Goal: Find contact information: Find contact information

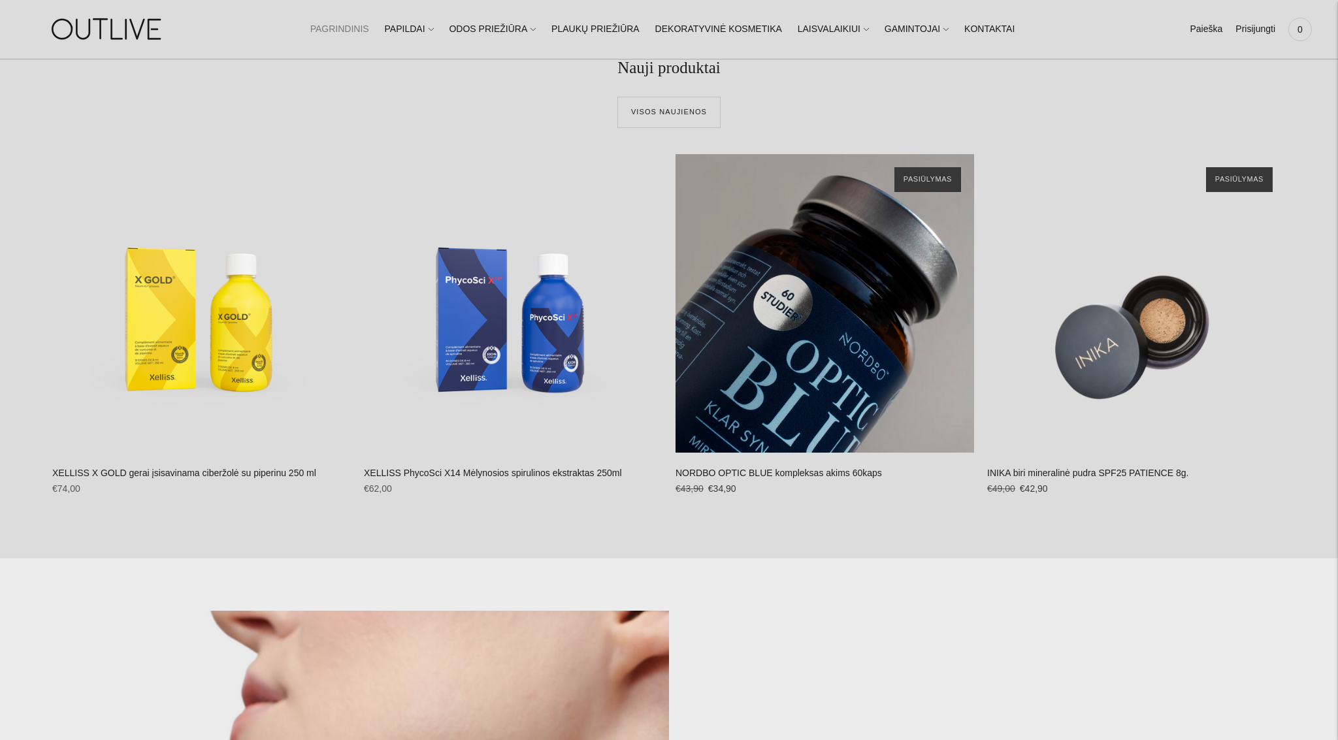
scroll to position [767, 0]
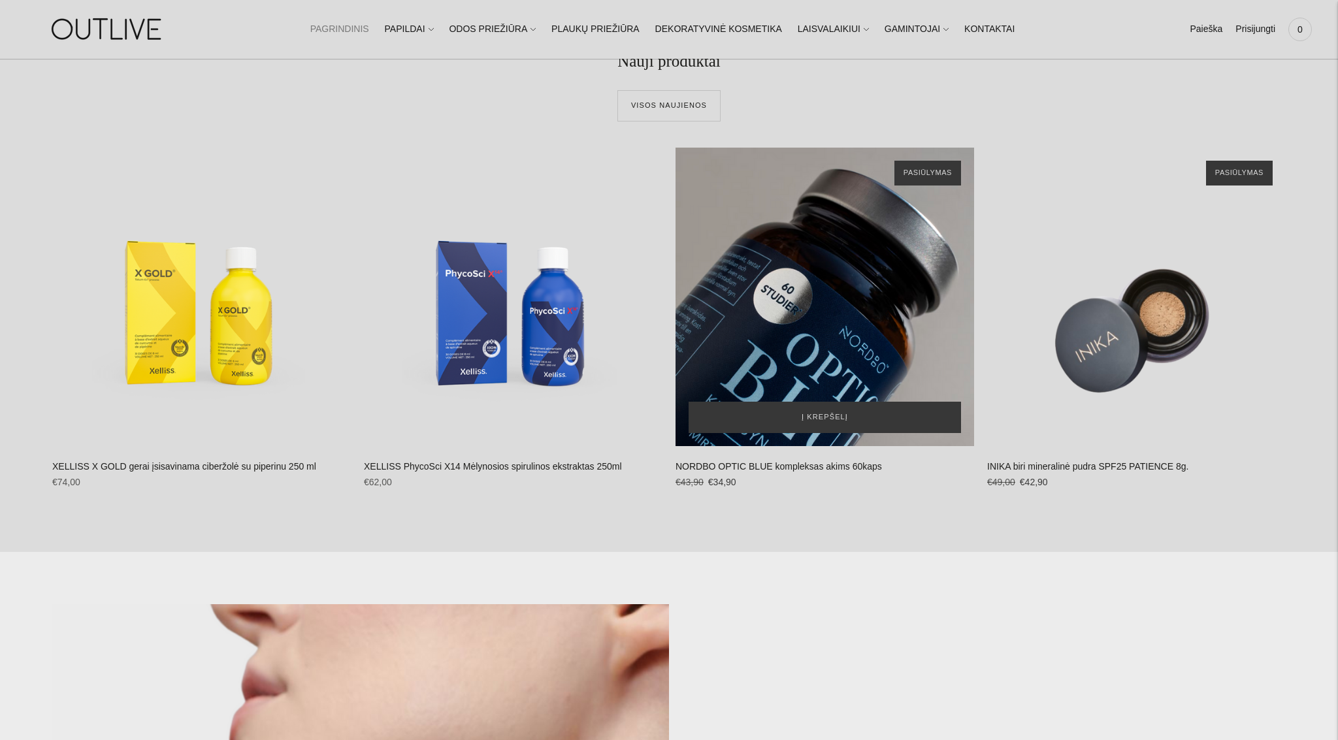
click at [786, 267] on div "NORDBO OPTIC BLUE kompleksas akims 60kaps\a" at bounding box center [824, 297] width 298 height 298
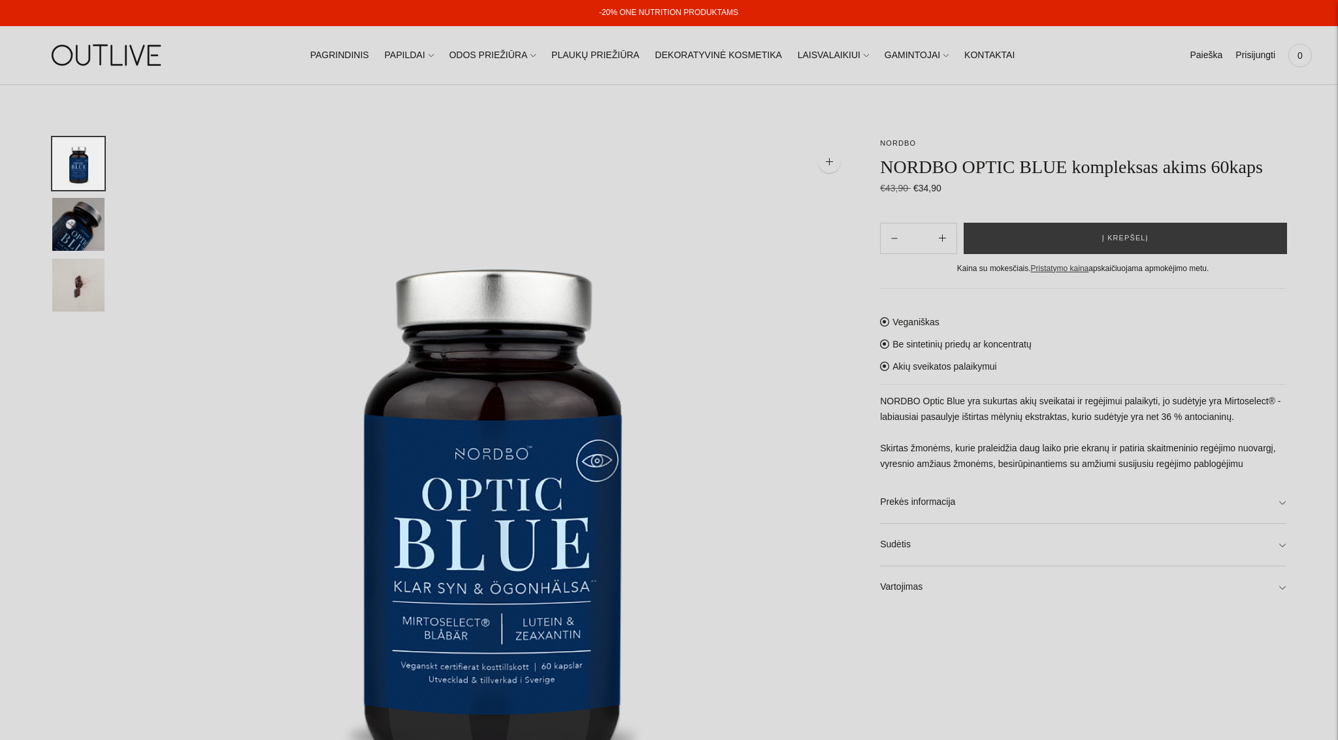
click at [84, 214] on img "Translation missing: en.general.accessibility.image_thumbail" at bounding box center [78, 224] width 52 height 53
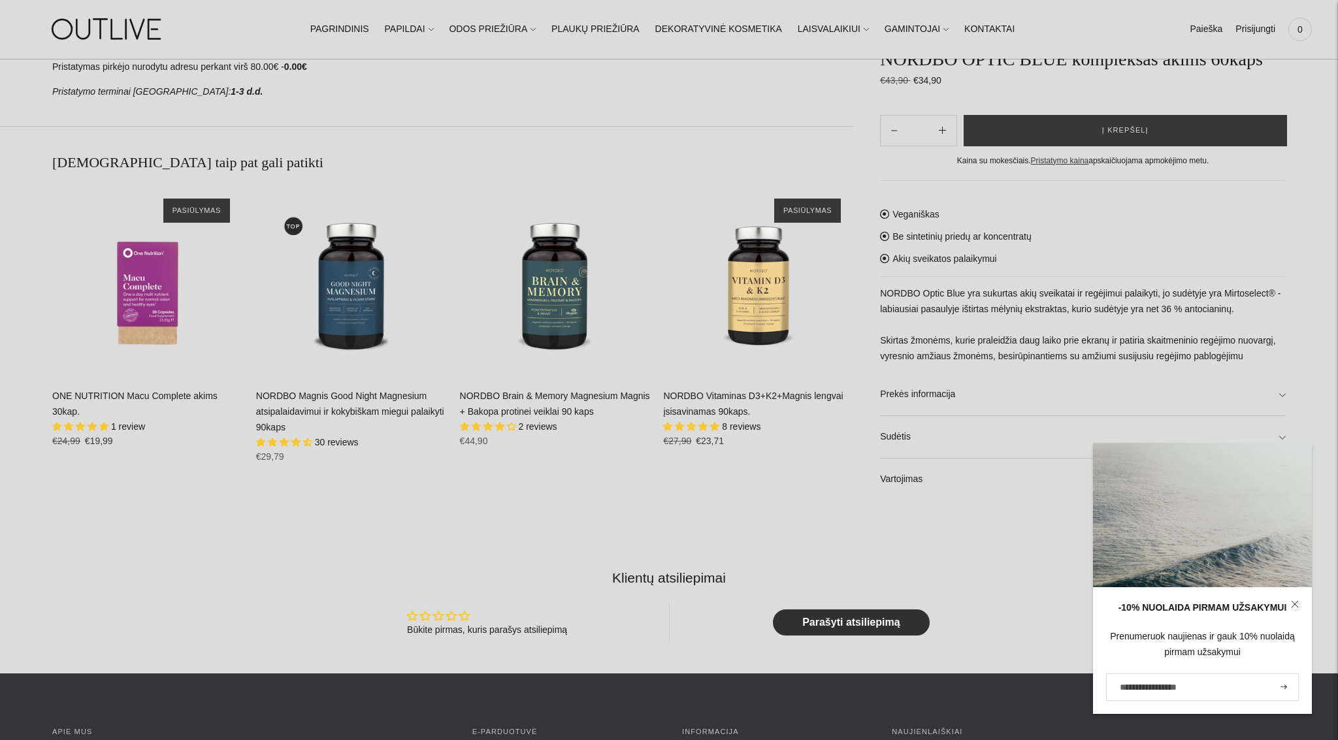
scroll to position [983, 0]
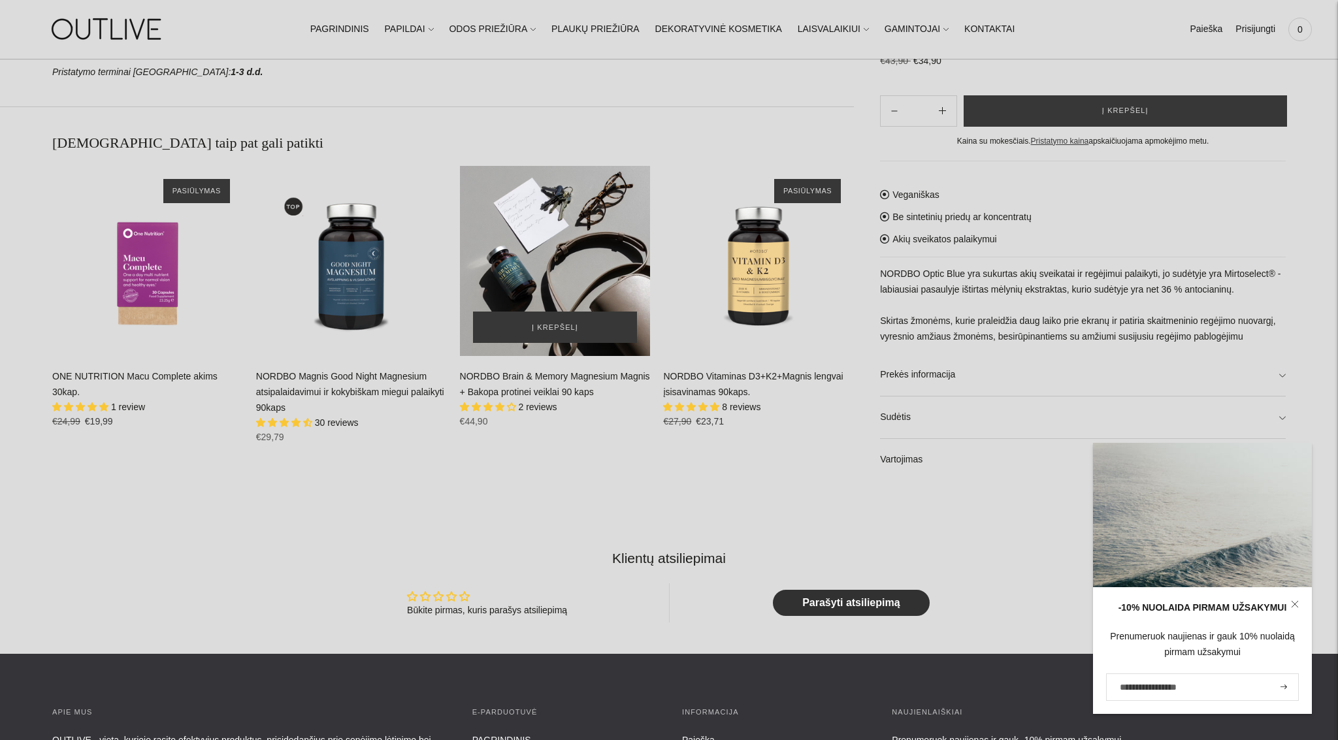
click at [526, 266] on div "NORDBO Brain & Memory Magnesium Magnis + Bakopa protinei veiklai 90 kaps\a" at bounding box center [555, 261] width 191 height 191
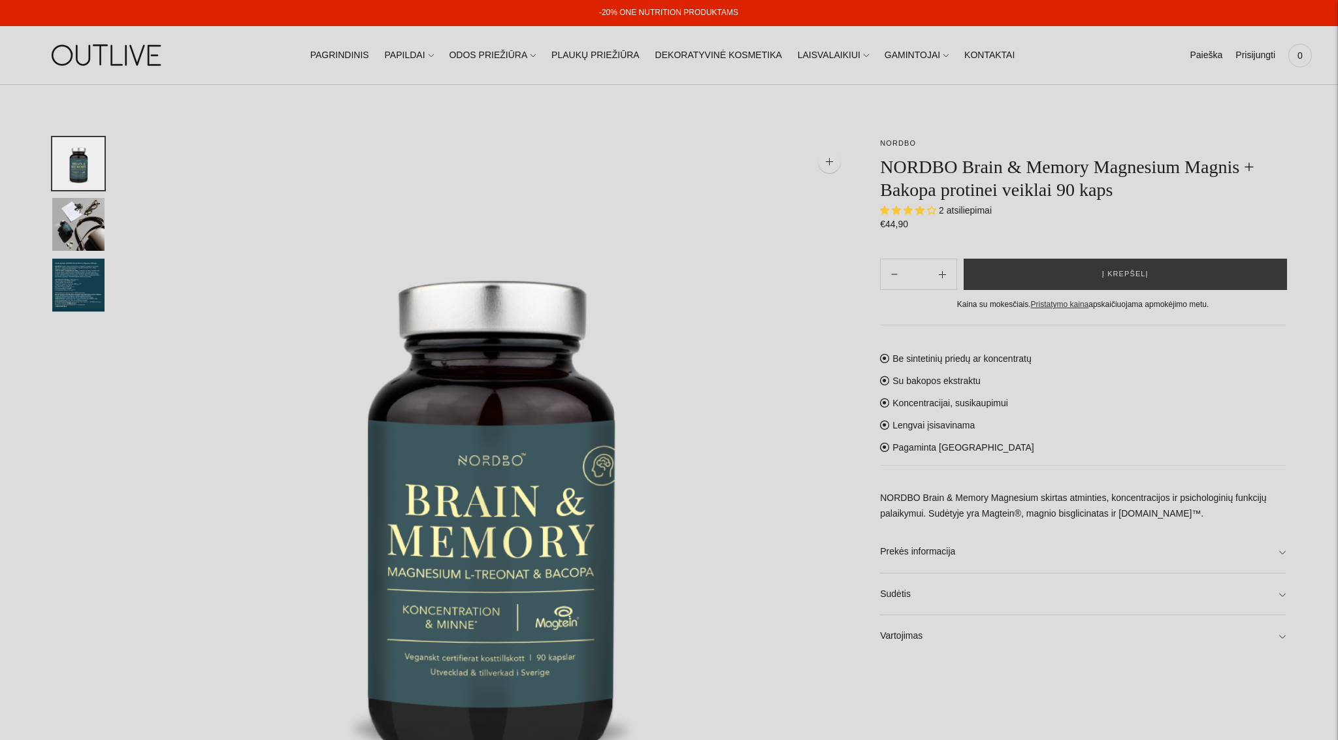
select select "**********"
click at [906, 144] on link "NORDBO" at bounding box center [898, 143] width 36 height 8
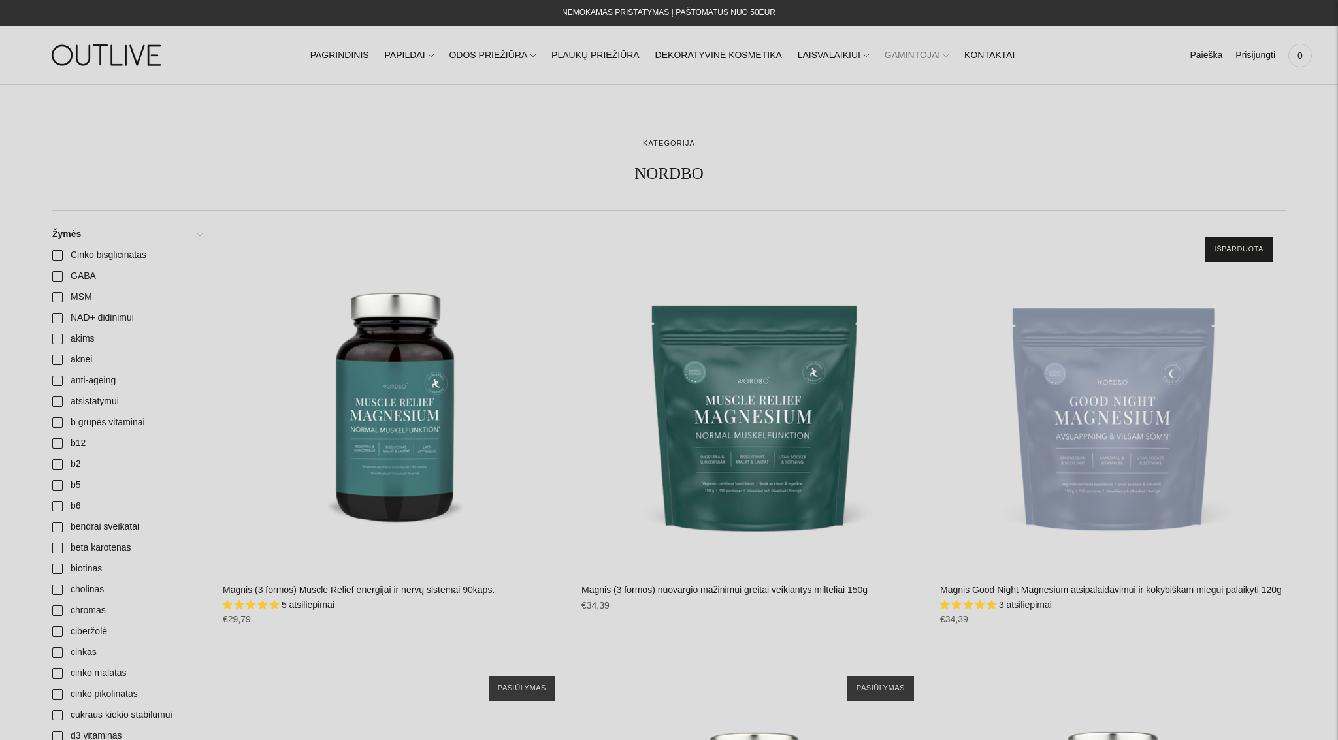
click at [915, 53] on link "GAMINTOJAI" at bounding box center [916, 55] width 64 height 29
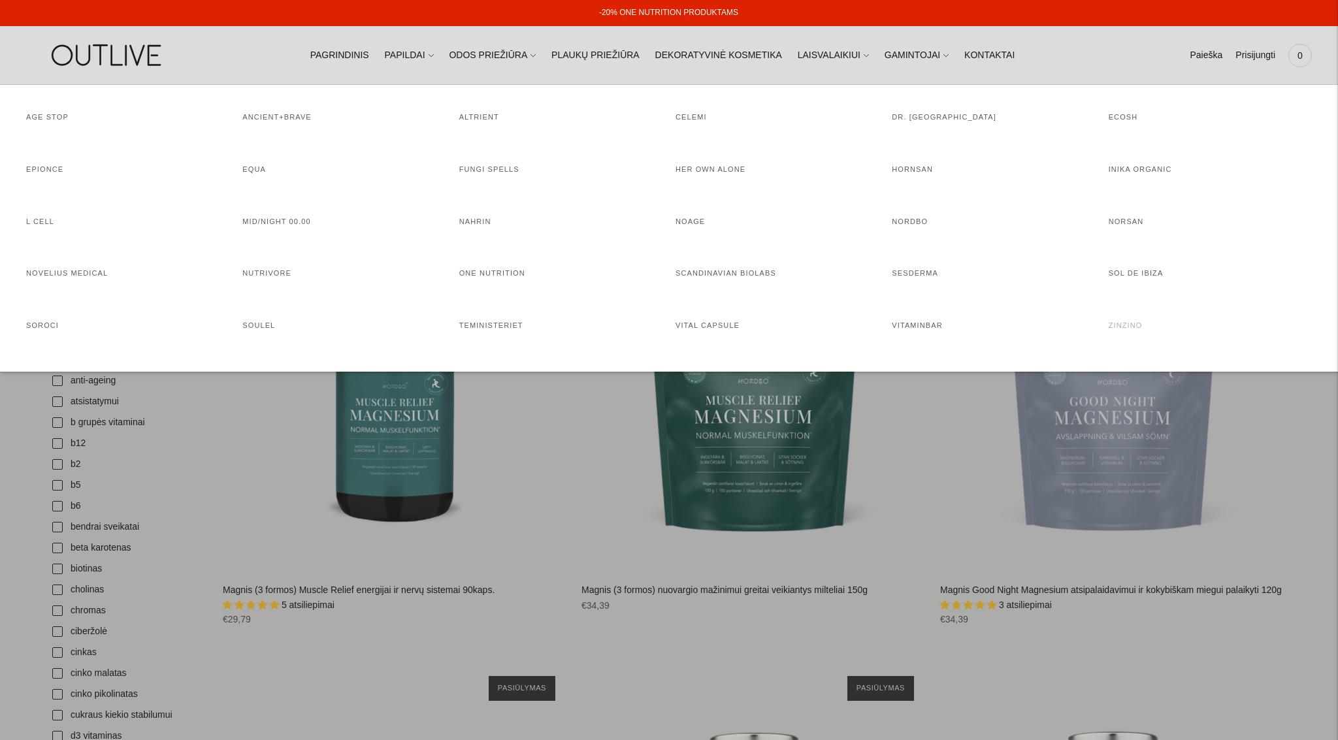
click at [1129, 325] on link "ZINZINO" at bounding box center [1125, 325] width 34 height 8
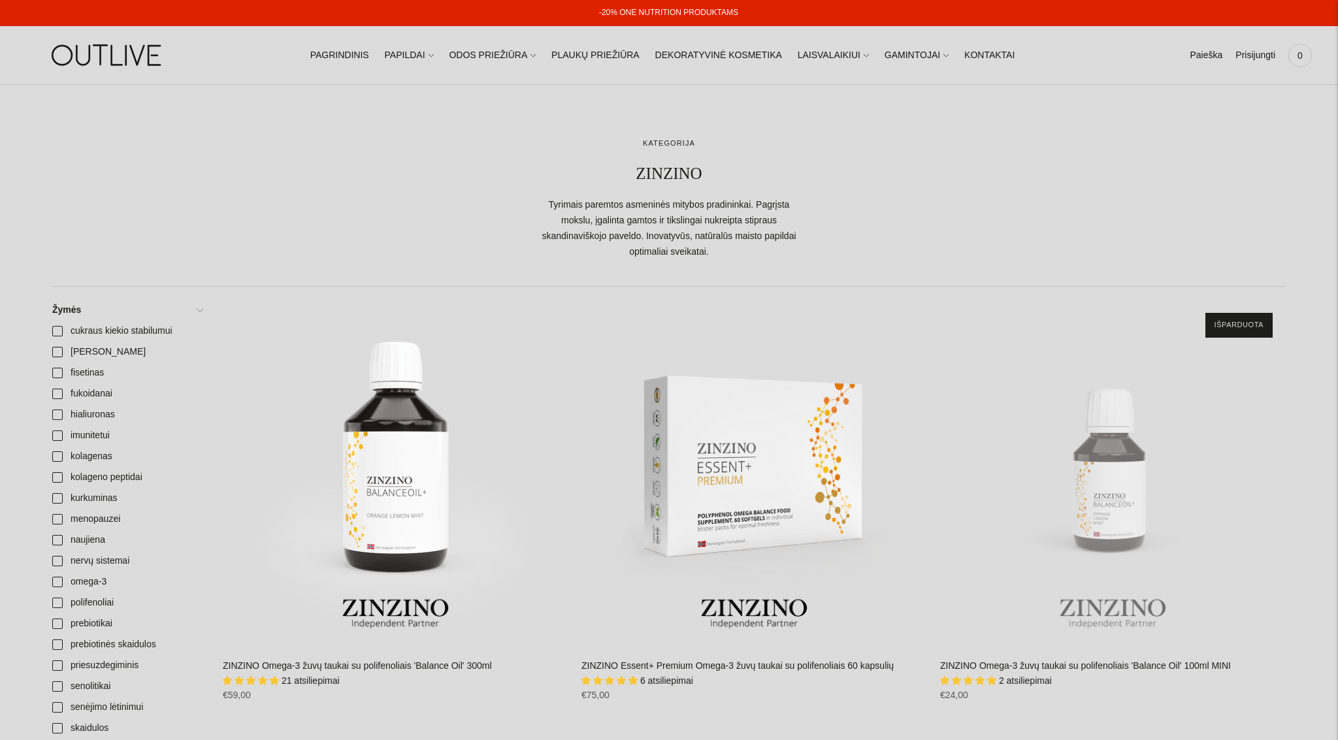
drag, startPoint x: 643, startPoint y: 170, endPoint x: 722, endPoint y: 173, distance: 79.1
click at [722, 173] on div at bounding box center [668, 198] width 1233 height 123
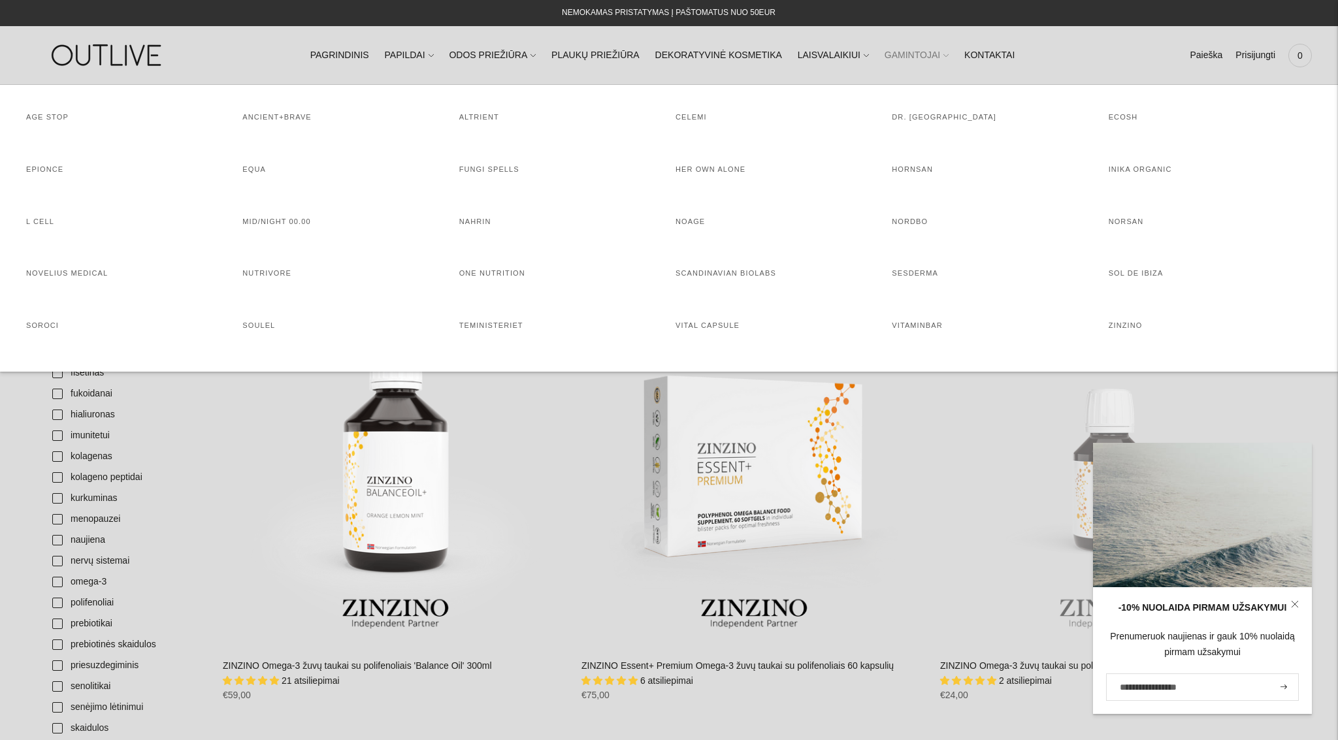
click at [903, 56] on link "GAMINTOJAI" at bounding box center [916, 55] width 64 height 29
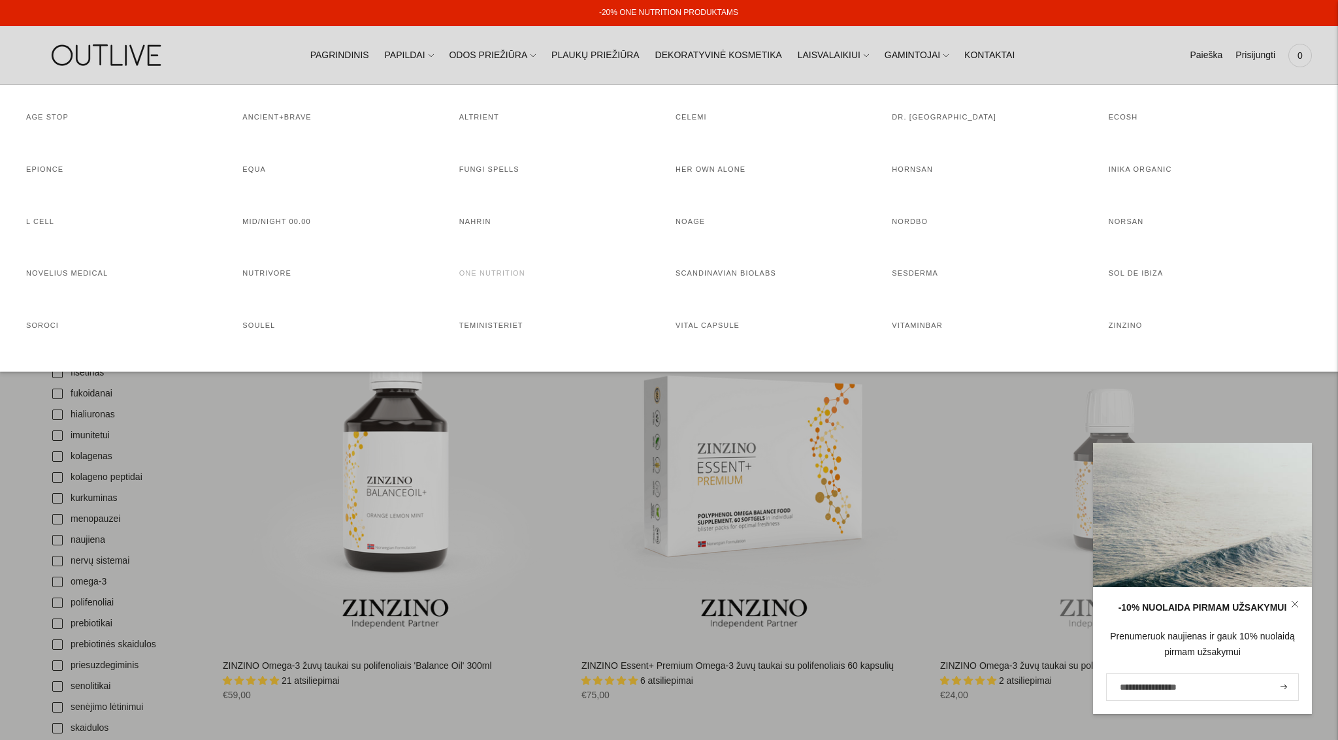
click at [496, 274] on link "ONE NUTRITION" at bounding box center [492, 273] width 66 height 8
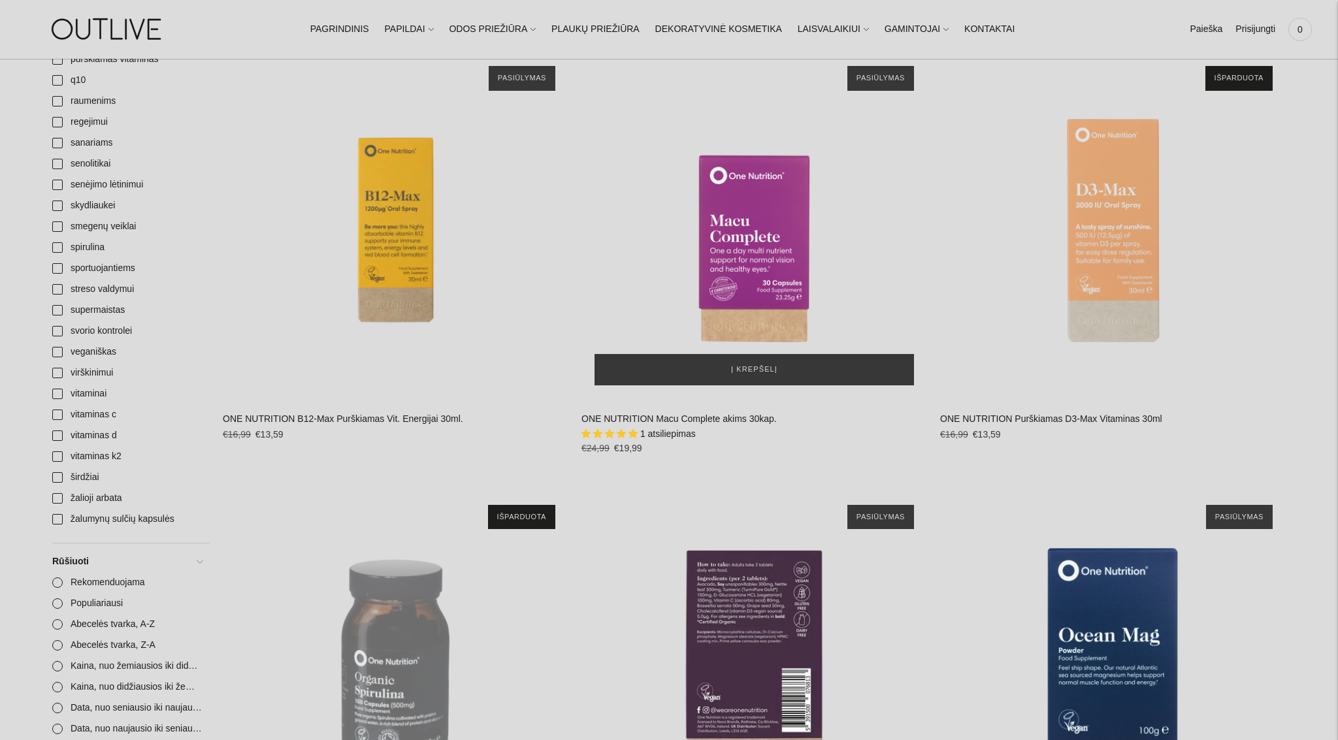
scroll to position [362, 0]
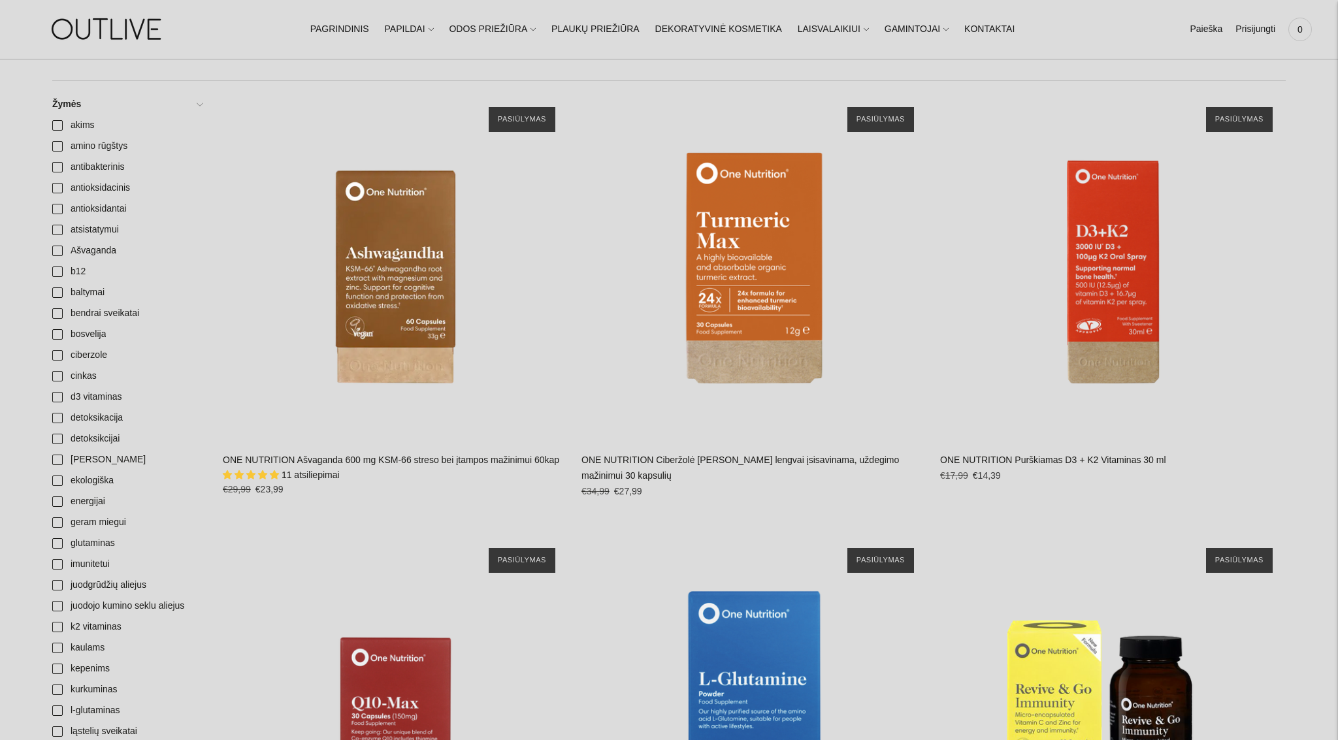
click at [916, 43] on nav "PAGRINDINIS PAPILDAI Visi papildai Antioksidantai Dirbantiems ofise Ekologiška …" at bounding box center [669, 29] width 894 height 45
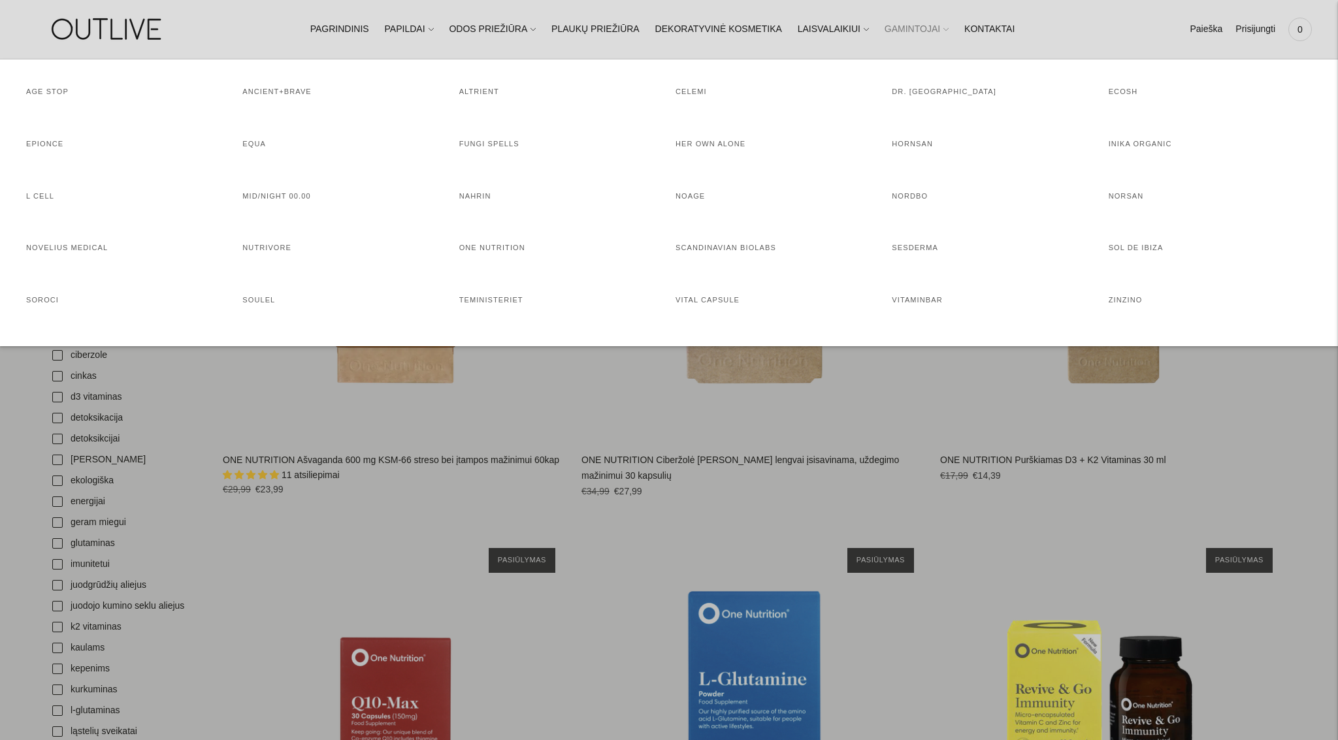
click at [916, 37] on link "GAMINTOJAI" at bounding box center [916, 29] width 64 height 29
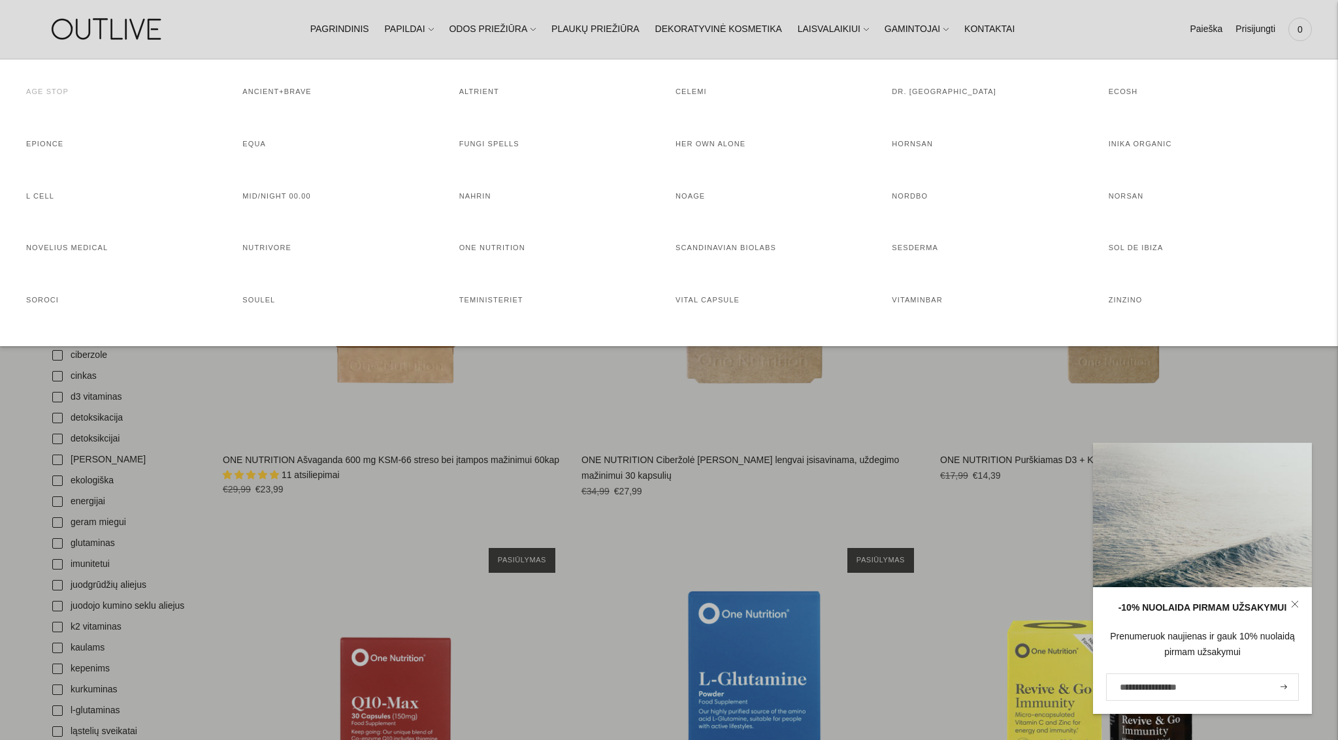
click at [42, 94] on link "AGE STOP" at bounding box center [47, 92] width 42 height 8
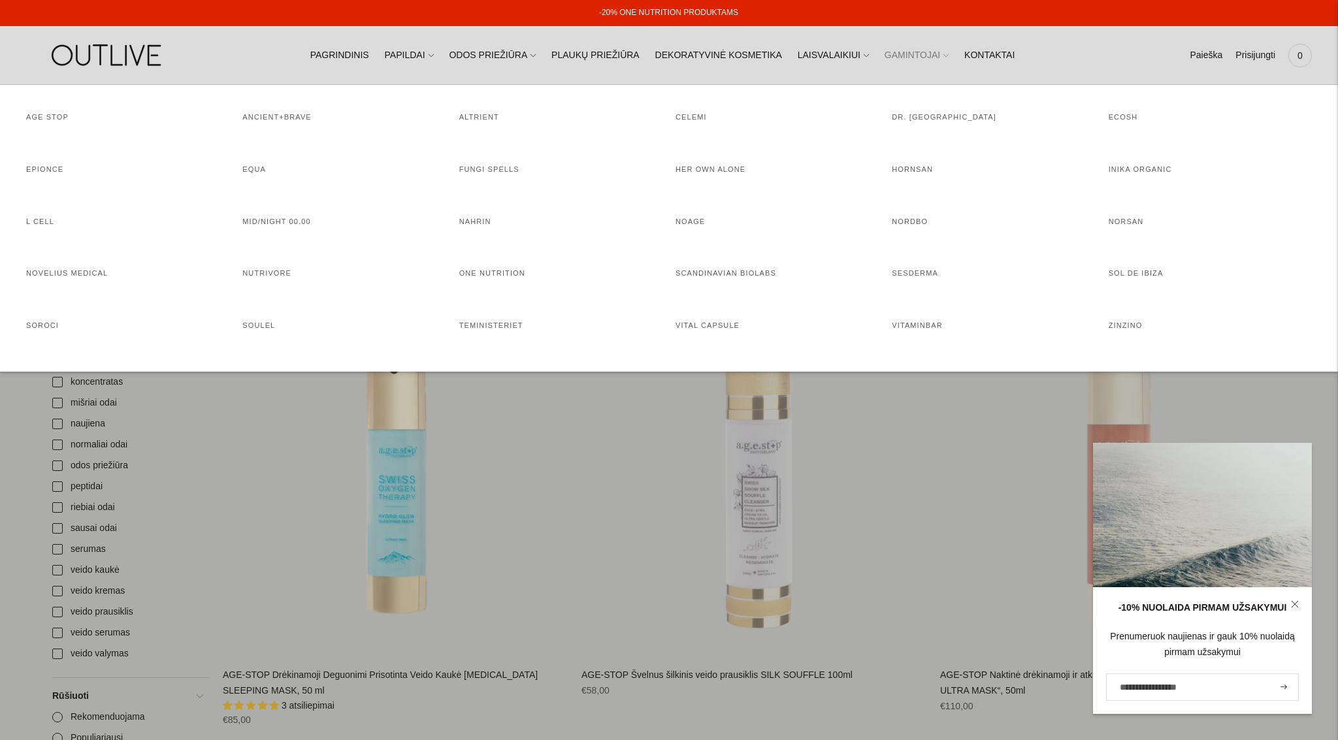
click at [924, 59] on link "GAMINTOJAI" at bounding box center [916, 55] width 64 height 29
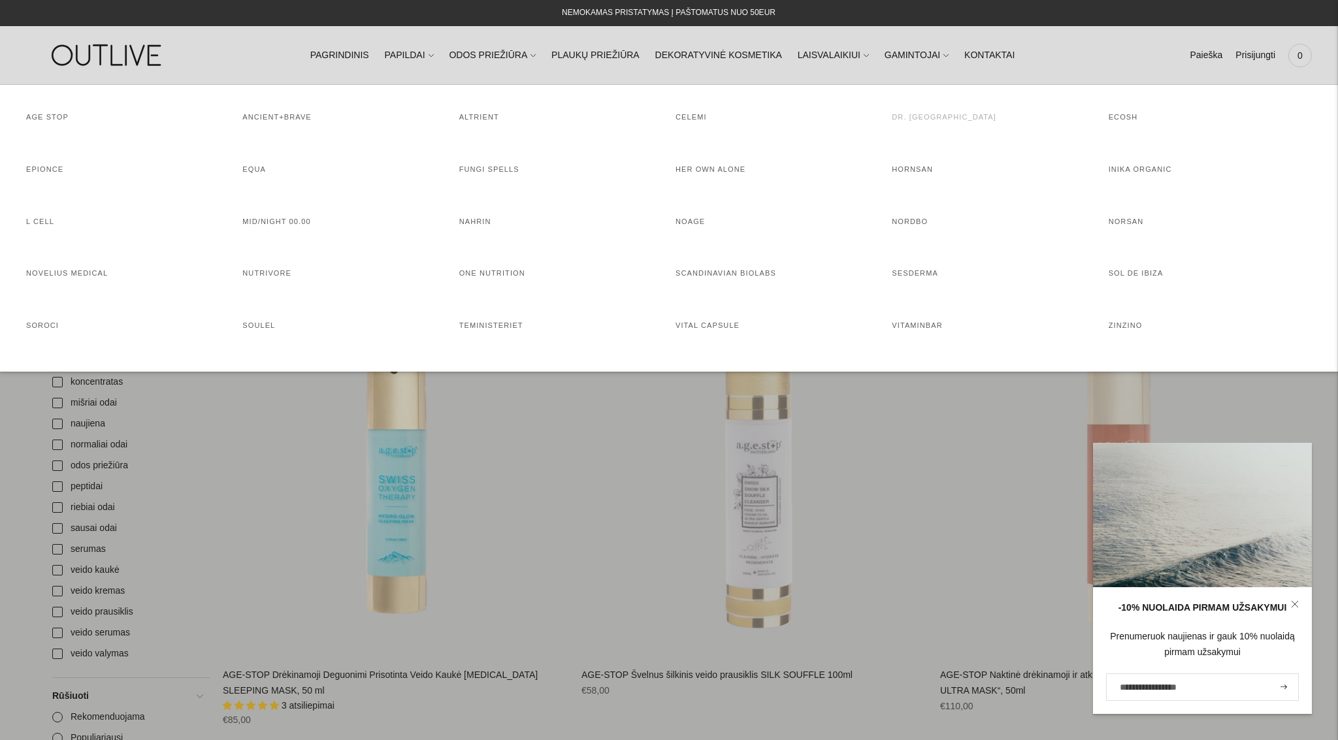
click at [917, 116] on link "DR. [GEOGRAPHIC_DATA]" at bounding box center [944, 117] width 105 height 8
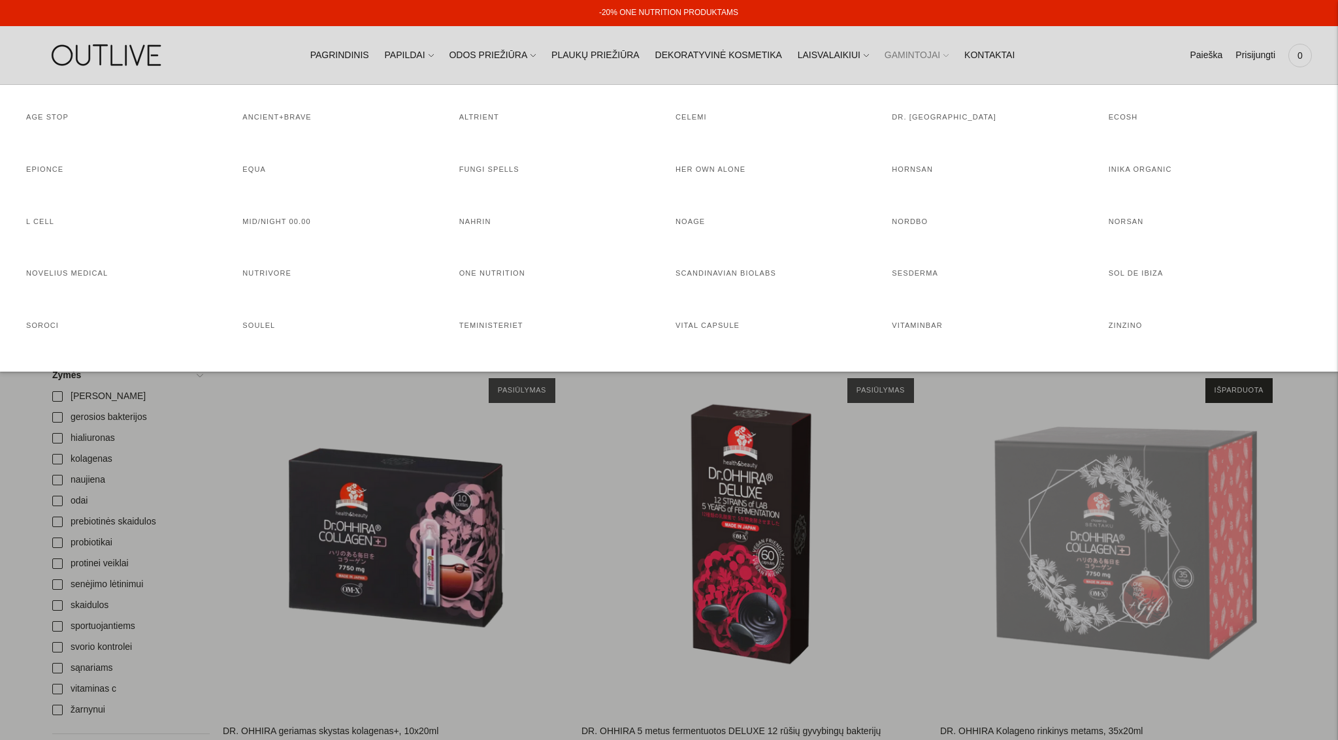
click at [900, 53] on link "GAMINTOJAI" at bounding box center [916, 55] width 64 height 29
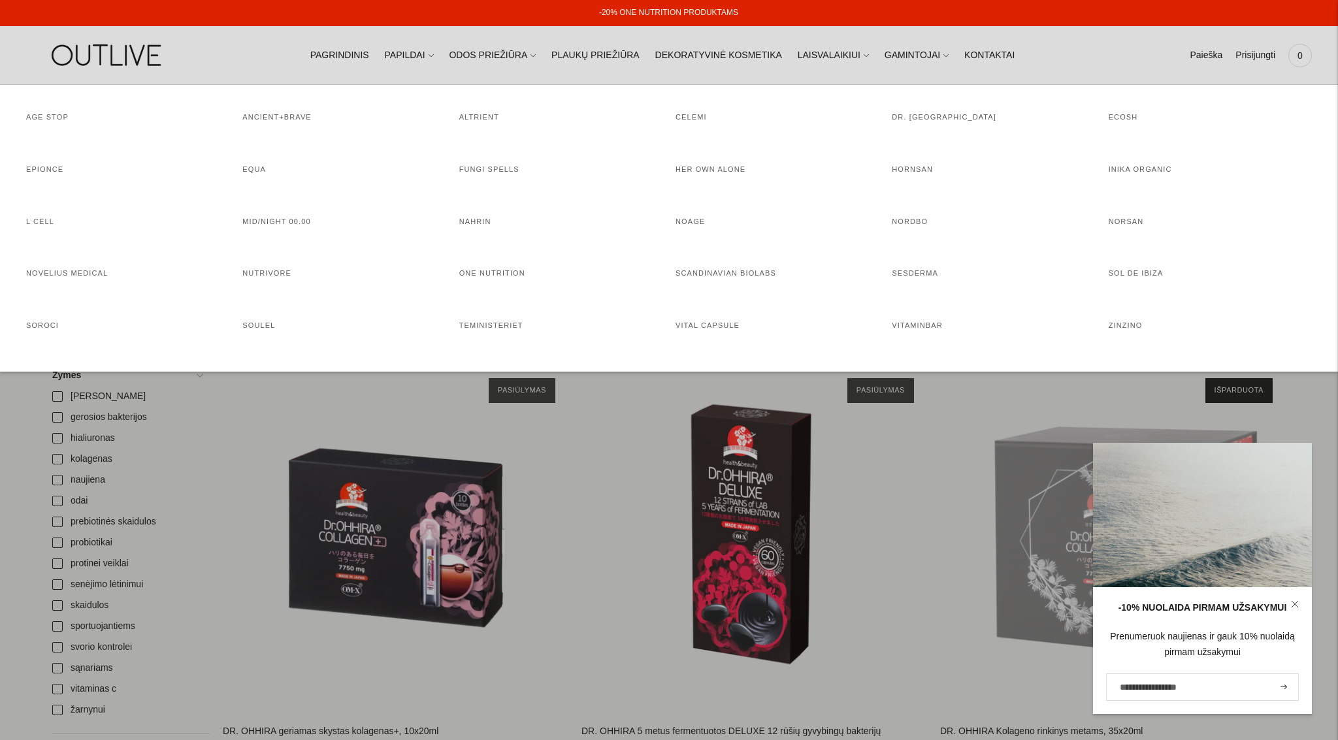
click at [1025, 340] on li "VITAMINBAR" at bounding box center [993, 332] width 203 height 26
click at [986, 451] on div at bounding box center [669, 370] width 1338 height 740
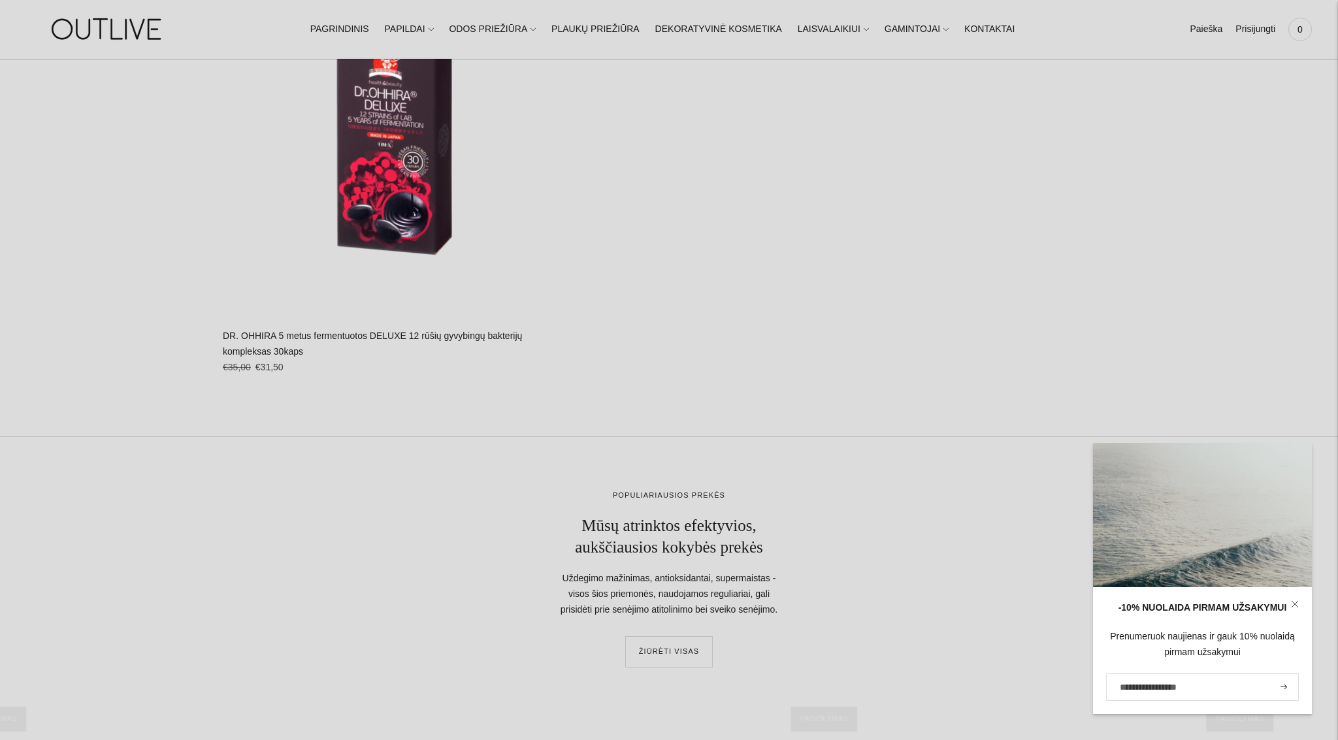
scroll to position [2185, 0]
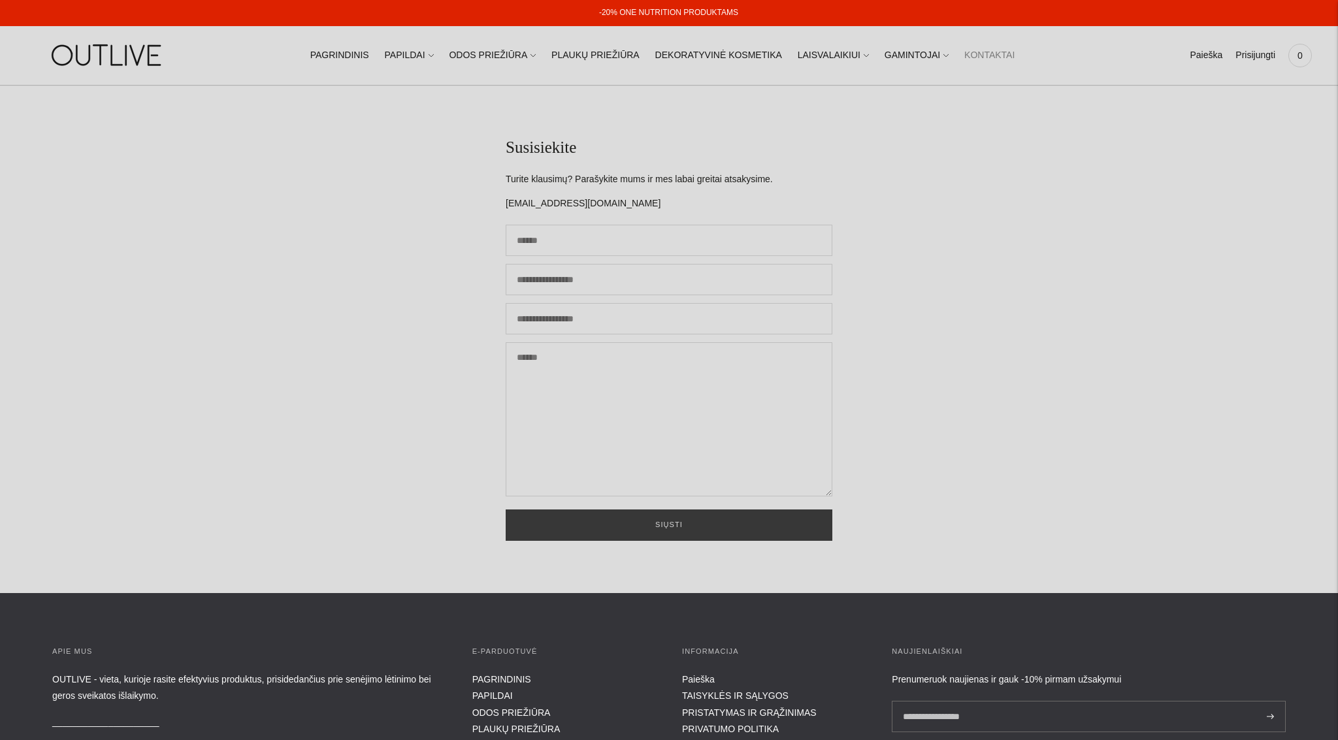
scroll to position [259, 0]
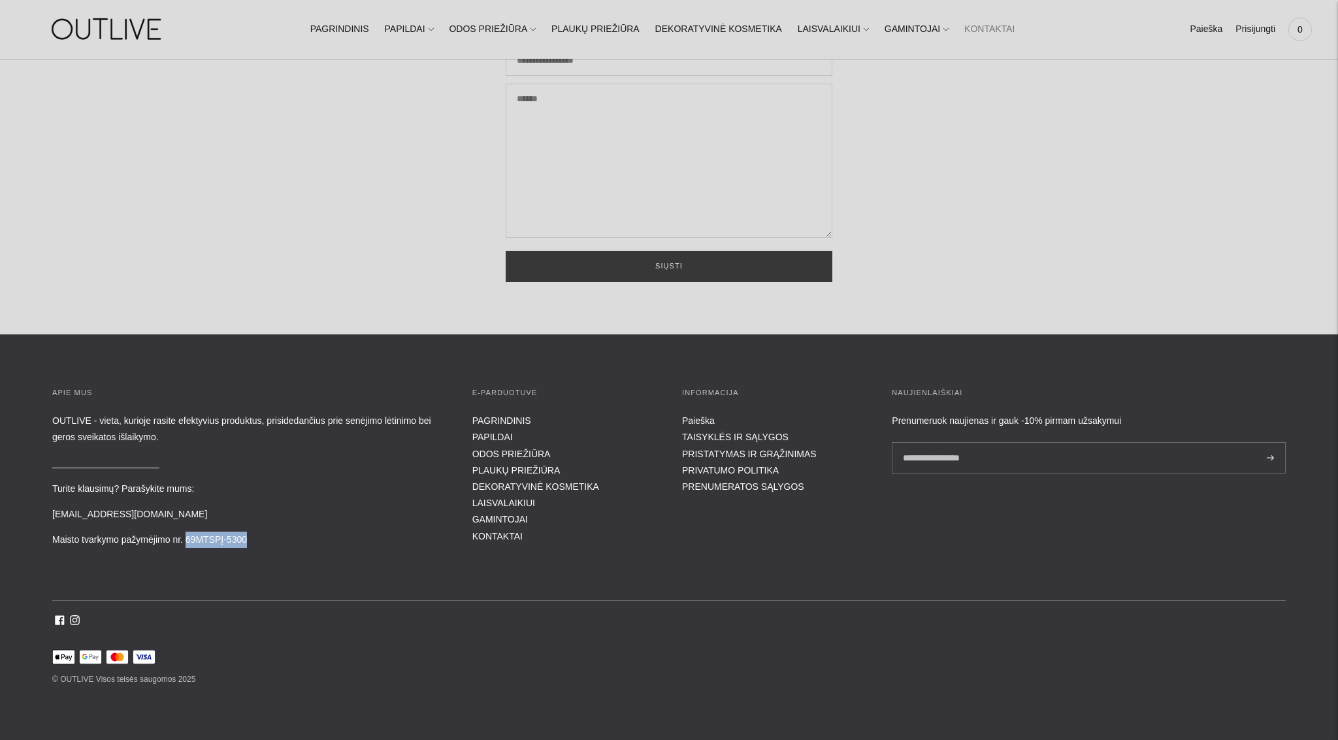
drag, startPoint x: 251, startPoint y: 547, endPoint x: 188, endPoint y: 549, distance: 63.4
click at [189, 548] on div "APIE MUS OUTLIVE - vieta, kurioje rasite efektyvius produktus, prisidedančius p…" at bounding box center [669, 537] width 1338 height 301
copy p "69MTSPĮ-5300"
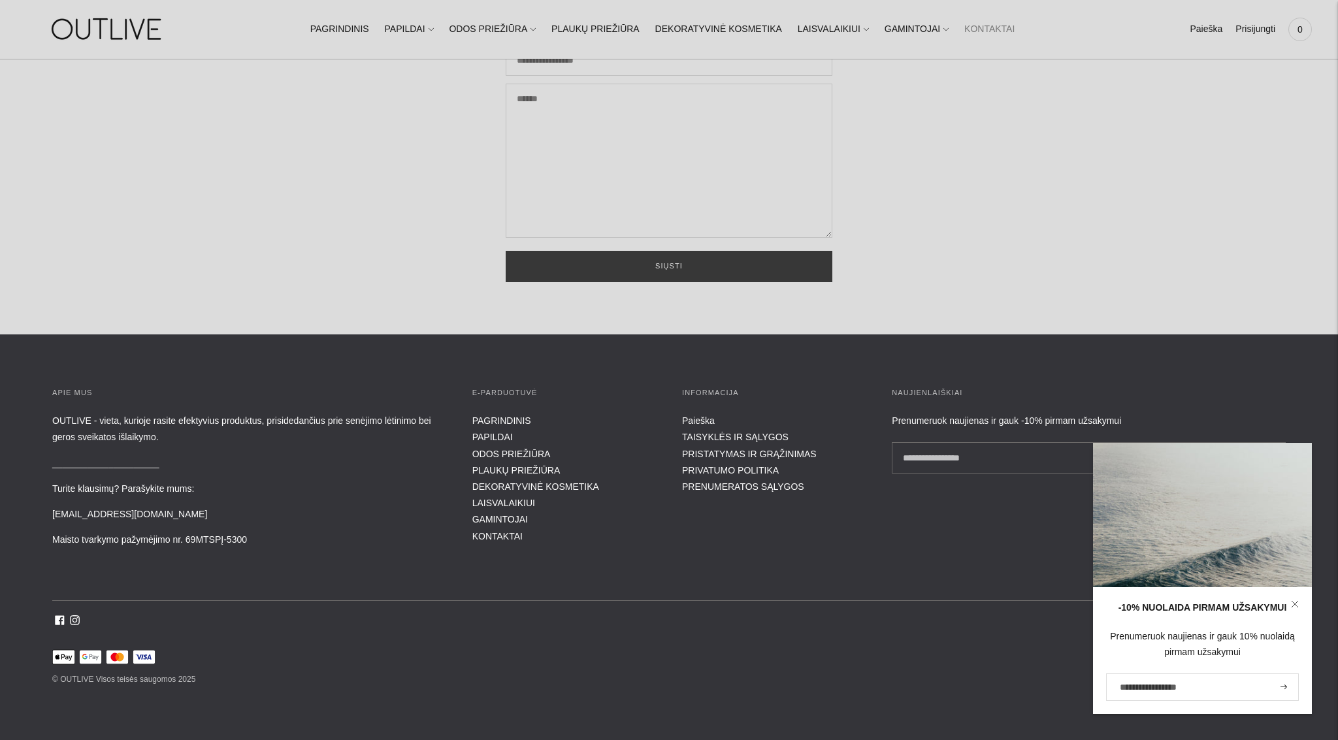
click at [900, 548] on div "Naujienlaiškiai Prenumeruok naujienas ir gauk -10% pirmam užsakymui El. pašto a…" at bounding box center [1089, 467] width 394 height 161
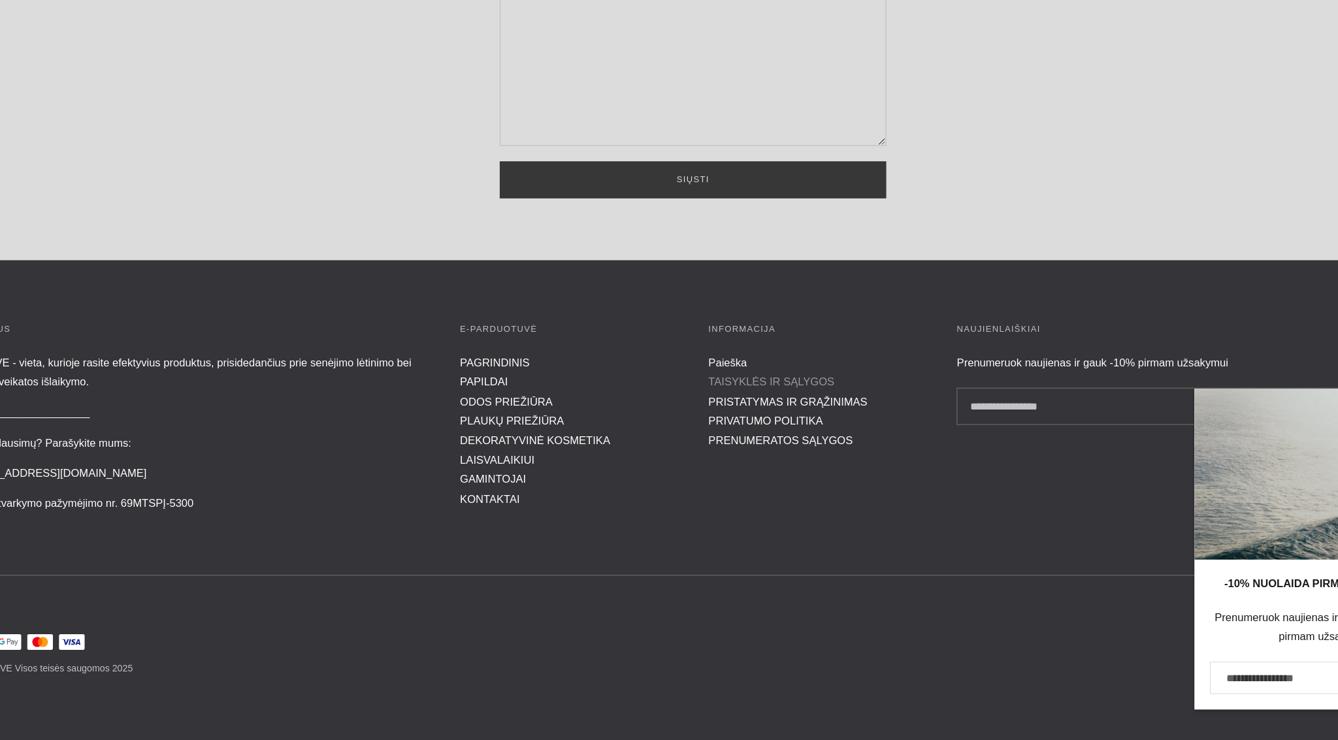
click at [717, 436] on link "TAISYKLĖS IR SĄLYGOS" at bounding box center [735, 437] width 106 height 10
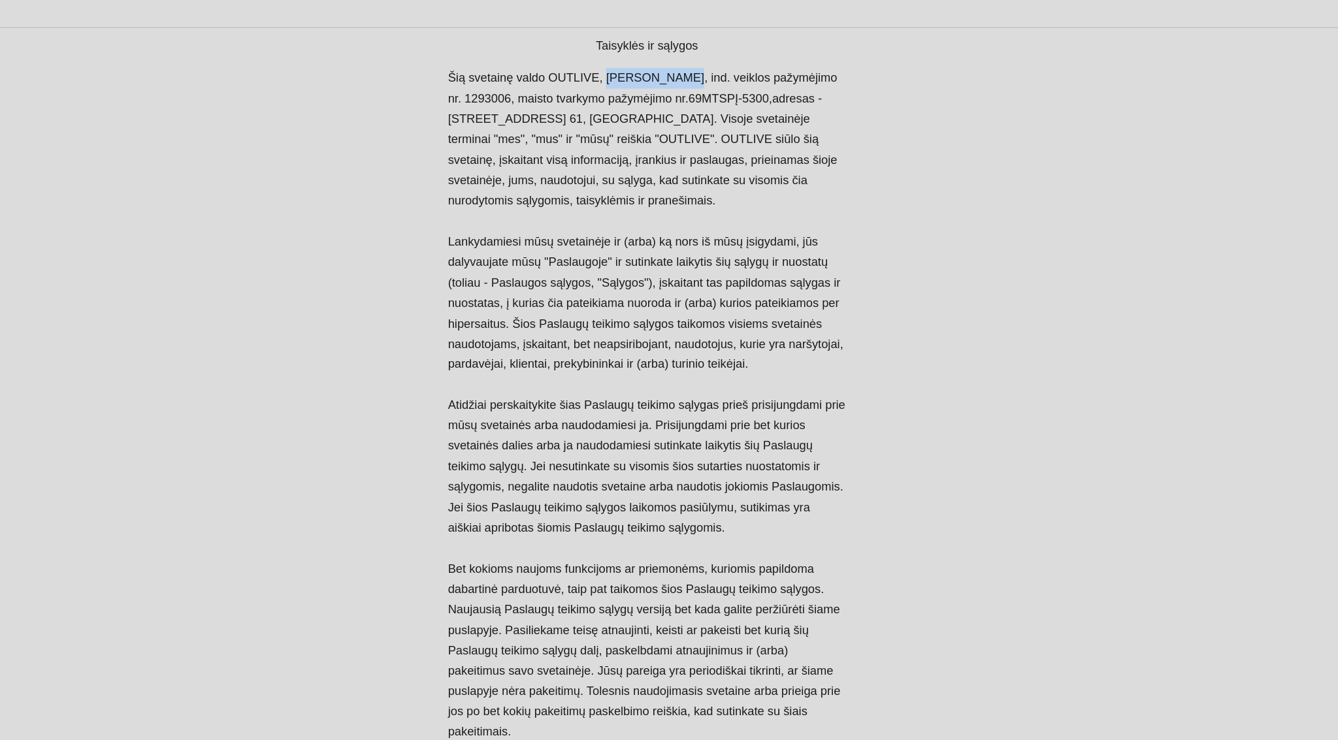
drag, startPoint x: 637, startPoint y: 123, endPoint x: 692, endPoint y: 127, distance: 55.6
copy p "[PERSON_NAME]"
